Goal: Task Accomplishment & Management: Complete application form

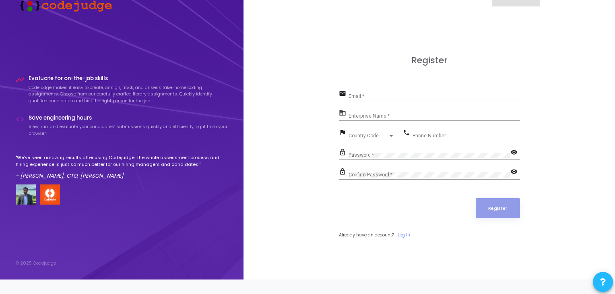
scroll to position [23, 0]
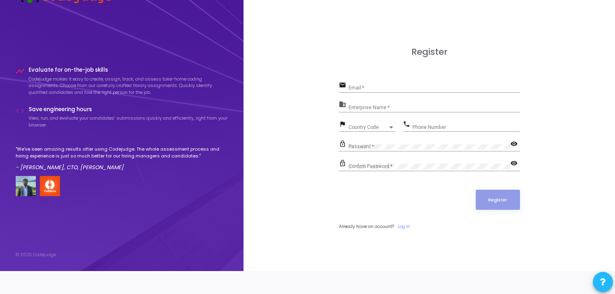
click at [390, 87] on input "Email *" at bounding box center [435, 88] width 172 height 6
type input "[EMAIL_ADDRESS][DOMAIN_NAME]"
click at [378, 102] on div "Enterprise Name *" at bounding box center [435, 105] width 172 height 12
click at [303, 114] on div "Register email [EMAIL_ADDRESS][DOMAIN_NAME] Email * business Enterprise Name * …" at bounding box center [429, 147] width 354 height 294
click at [385, 124] on div "Country Code Country Code" at bounding box center [372, 125] width 47 height 12
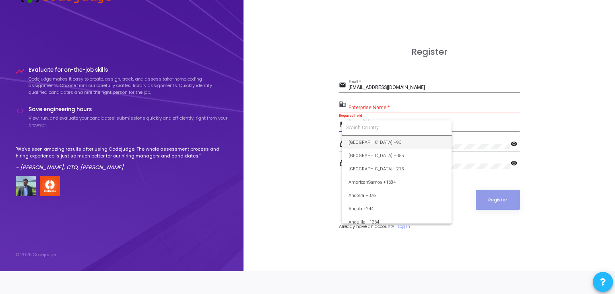
click at [274, 148] on div at bounding box center [307, 147] width 615 height 294
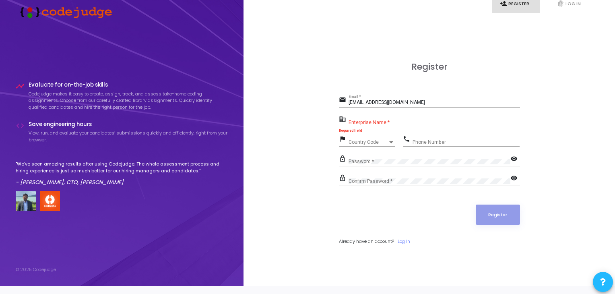
scroll to position [0, 0]
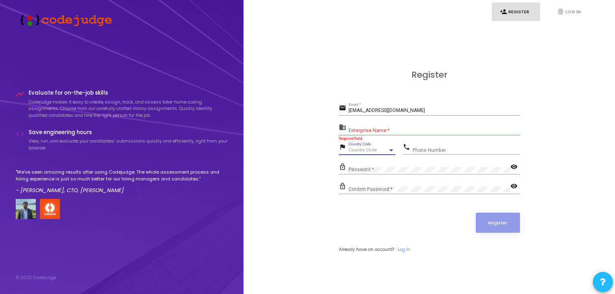
click at [388, 147] on div at bounding box center [391, 150] width 7 height 6
type input "+91"
click at [287, 157] on div at bounding box center [307, 147] width 615 height 294
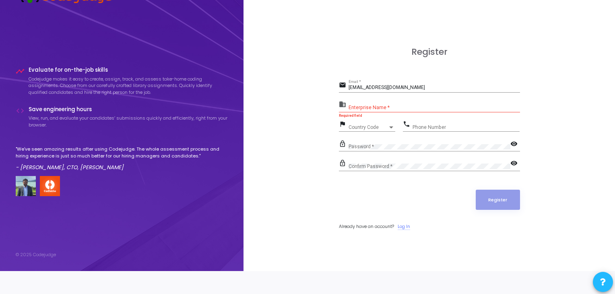
click at [407, 226] on link "Log In" at bounding box center [404, 226] width 12 height 7
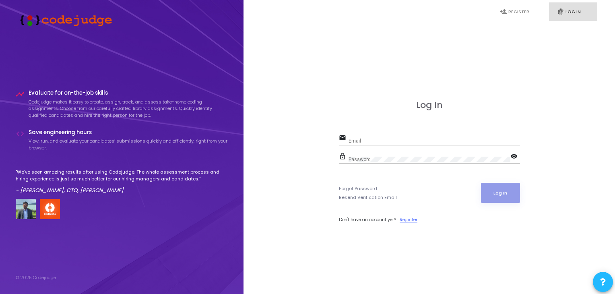
click at [406, 218] on link "Register" at bounding box center [409, 219] width 18 height 7
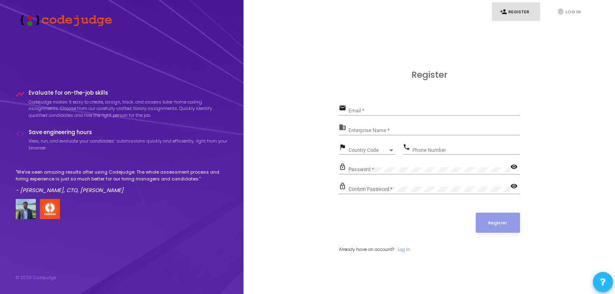
click at [394, 107] on div "Email *" at bounding box center [435, 109] width 172 height 12
click at [397, 129] on input "Enterprise Name *" at bounding box center [435, 131] width 172 height 6
click at [421, 145] on div "Phone Number" at bounding box center [466, 148] width 107 height 12
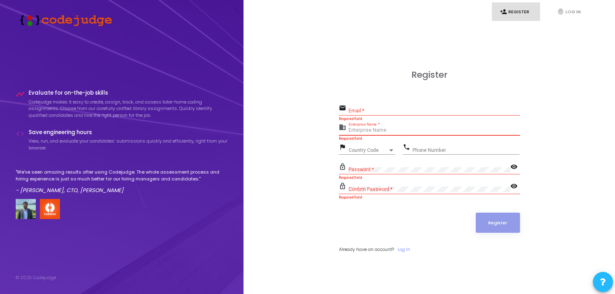
click at [374, 132] on input "Enterprise Name *" at bounding box center [435, 131] width 172 height 6
click at [369, 112] on input "Email *" at bounding box center [435, 111] width 172 height 6
click at [371, 143] on div "Country Code Country Code" at bounding box center [372, 148] width 47 height 12
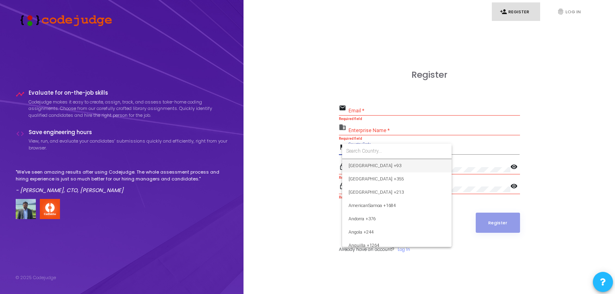
click at [374, 153] on input at bounding box center [396, 150] width 101 height 7
type input "ind"
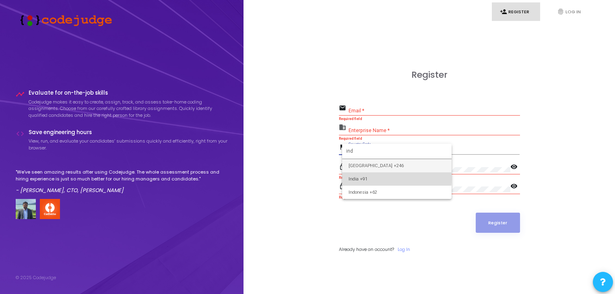
click at [356, 178] on span "India +91" at bounding box center [397, 178] width 97 height 13
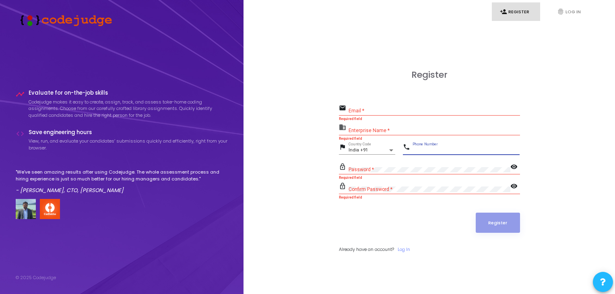
click at [429, 147] on input "Phone Number" at bounding box center [466, 150] width 107 height 6
type input "92"
type input "9205038970"
click at [383, 109] on input "Email *" at bounding box center [435, 111] width 172 height 6
click at [371, 182] on div "Confirm Password *" at bounding box center [430, 187] width 162 height 12
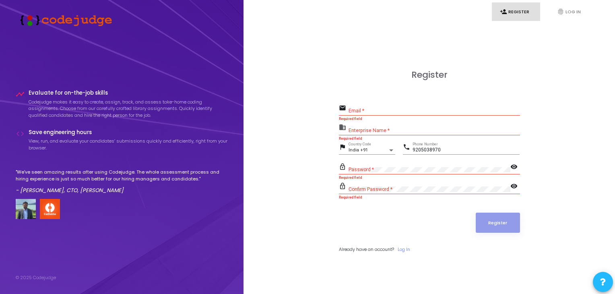
click at [370, 115] on div "Email *" at bounding box center [435, 109] width 172 height 12
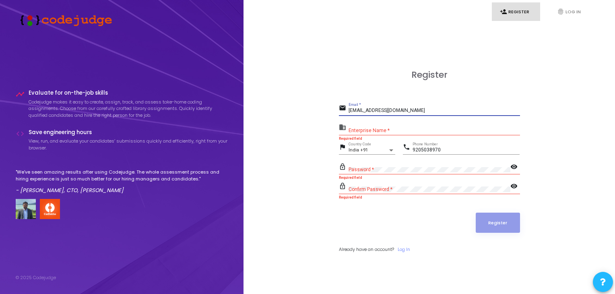
type input "[EMAIL_ADDRESS][DOMAIN_NAME]"
click at [382, 126] on div "Enterprise Name *" at bounding box center [435, 128] width 172 height 12
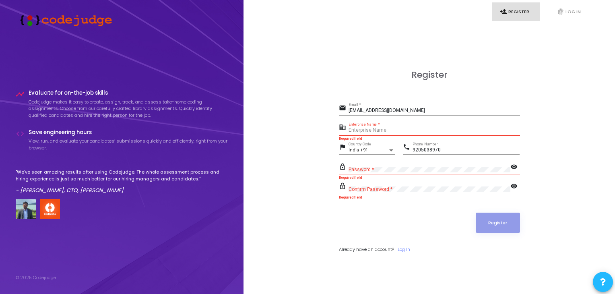
click at [327, 134] on div "Register email [EMAIL_ADDRESS][DOMAIN_NAME] Email * business Enterprise Name * …" at bounding box center [429, 170] width 354 height 294
click at [363, 131] on input "Enterprise Name *" at bounding box center [435, 131] width 172 height 6
click at [316, 143] on div "Register email [EMAIL_ADDRESS][DOMAIN_NAME] Email * business Enterprise Name * …" at bounding box center [429, 170] width 354 height 294
click at [354, 132] on input "Enterprise Name *" at bounding box center [435, 131] width 172 height 6
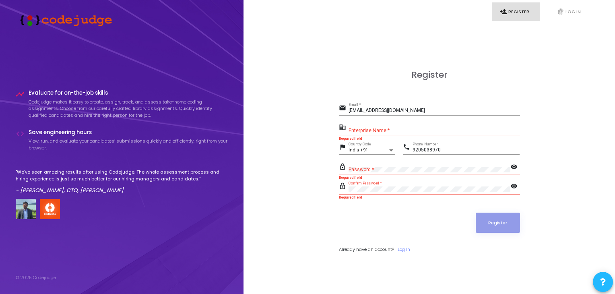
click at [368, 132] on input "Enterprise Name *" at bounding box center [435, 131] width 172 height 6
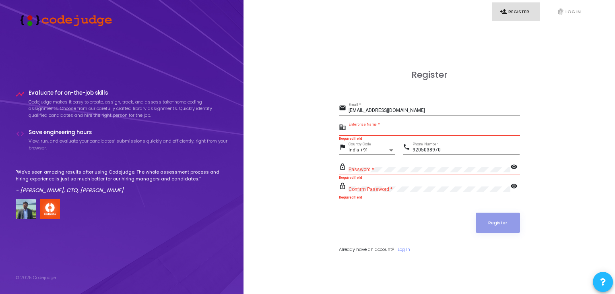
drag, startPoint x: 387, startPoint y: 128, endPoint x: 318, endPoint y: 125, distance: 68.1
click at [318, 125] on div "Register email [EMAIL_ADDRESS][DOMAIN_NAME] Email * business Enterprise Name * …" at bounding box center [429, 170] width 354 height 294
